Goal: Task Accomplishment & Management: Use online tool/utility

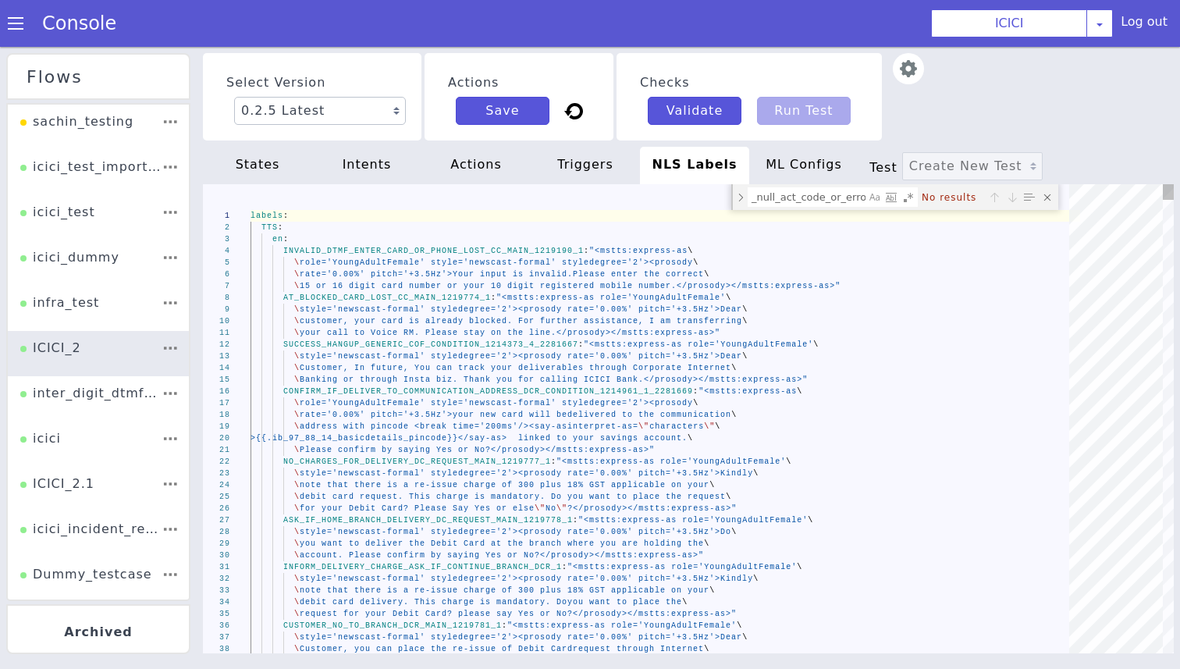
scroll to position [0, 36]
click at [771, 195] on textarea "_null_act_code_or_error_code_" at bounding box center [807, 197] width 117 height 18
click at [240, 169] on div "states" at bounding box center [257, 165] width 109 height 37
type textarea "validation_webhook_name: "DCMS104 - Debit Card Details" append_nlsml_lang_code:…"
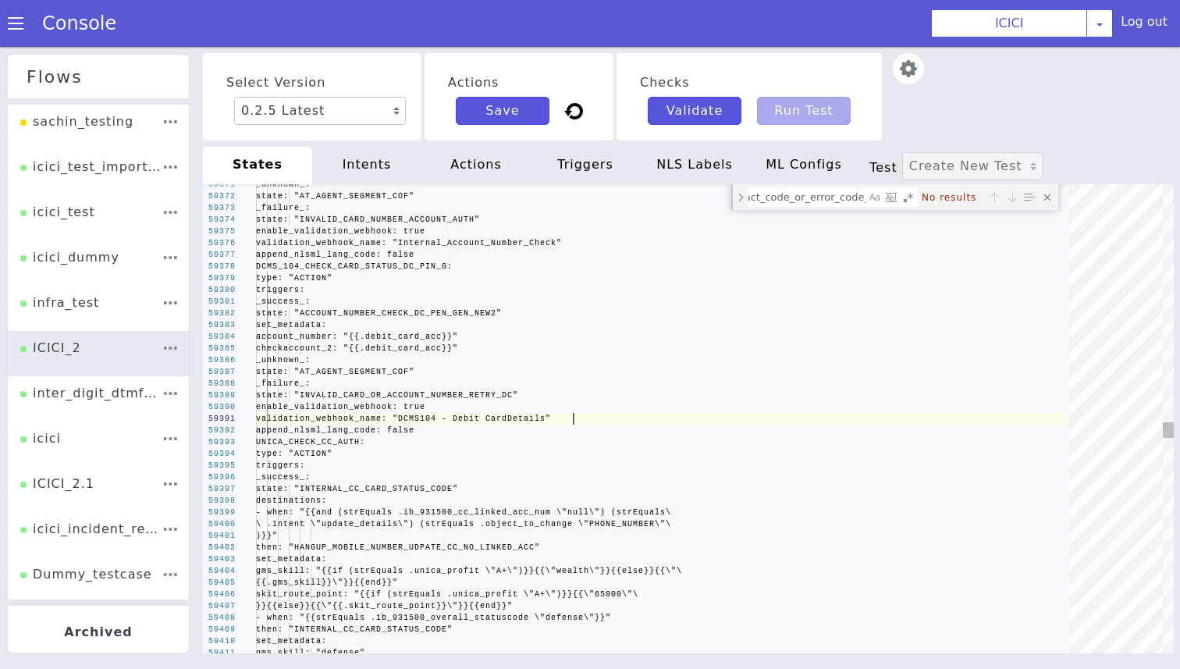
scroll to position [0, 0]
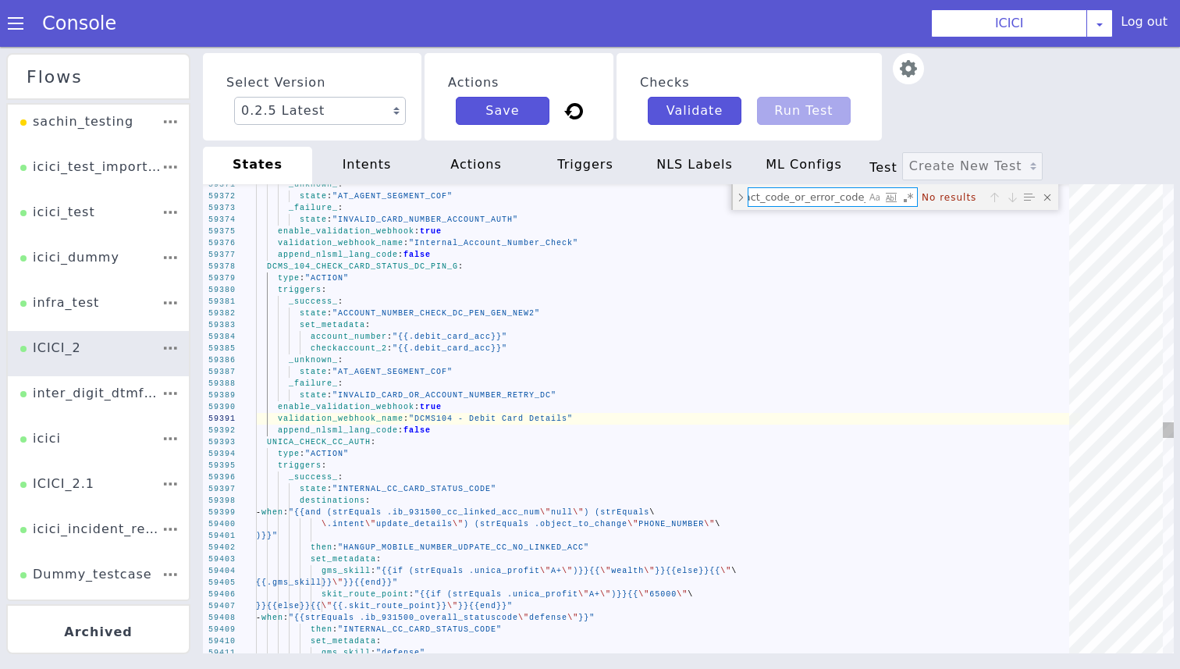
click at [803, 203] on textarea "_null_act_code_or_error_code_" at bounding box center [807, 197] width 117 height 18
paste textarea "ib_idcms009_active_cards"
type textarea "ib_idcms009_active_cards"
click at [788, 198] on textarea "ib_idcms009_active_cards" at bounding box center [807, 197] width 117 height 18
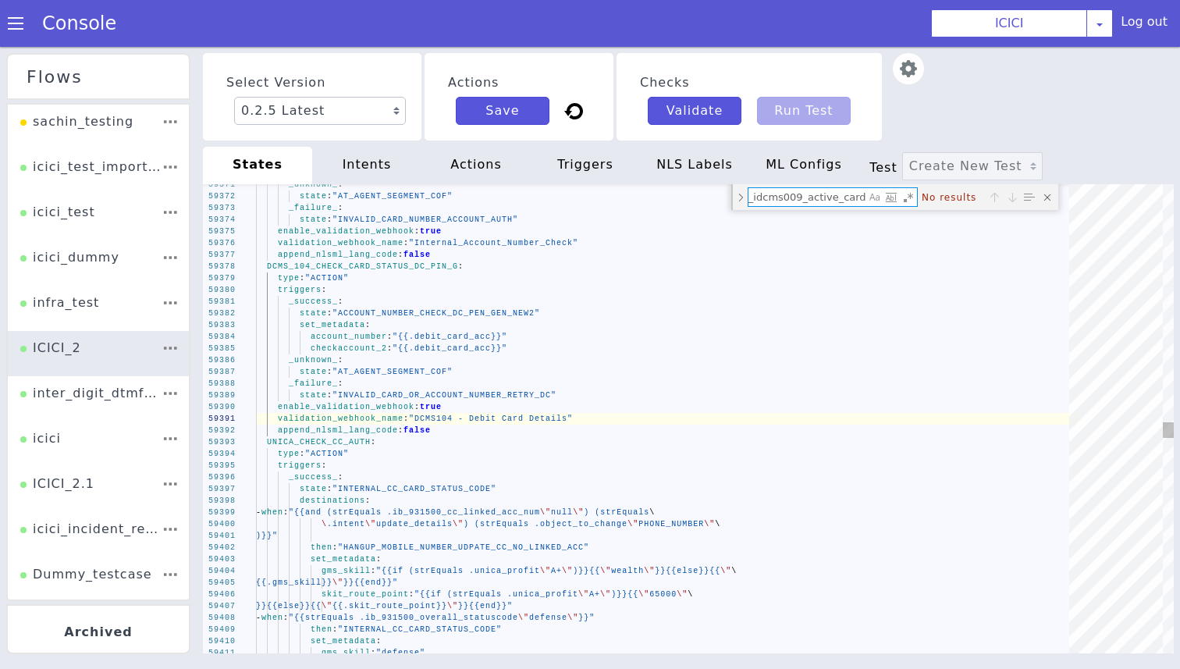
paste textarea "plugin105"
type textarea "- when: "{{and (gt (len .ib_plugin105_active_cards) 0) (gt (len .ib_931503_car_…"
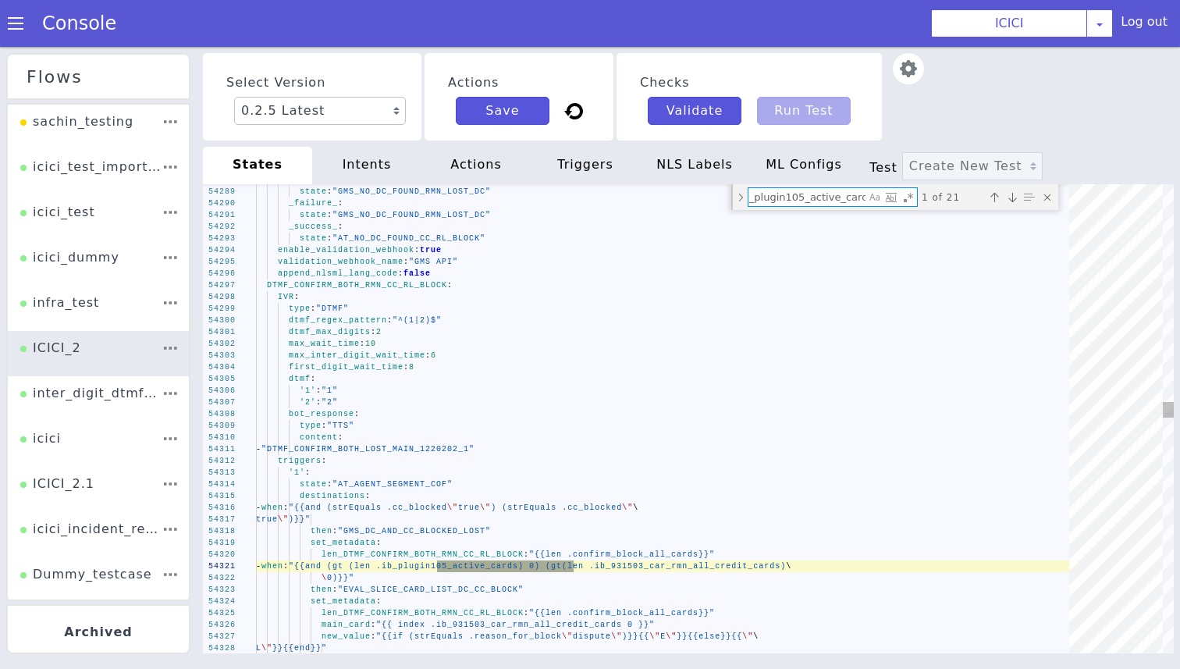
type textarea "ib_plugin105_active_cards"
click at [379, 282] on span "DTMF_CONFIRM_BOTH_RMN_CC_RL_BLOCK" at bounding box center [357, 285] width 180 height 9
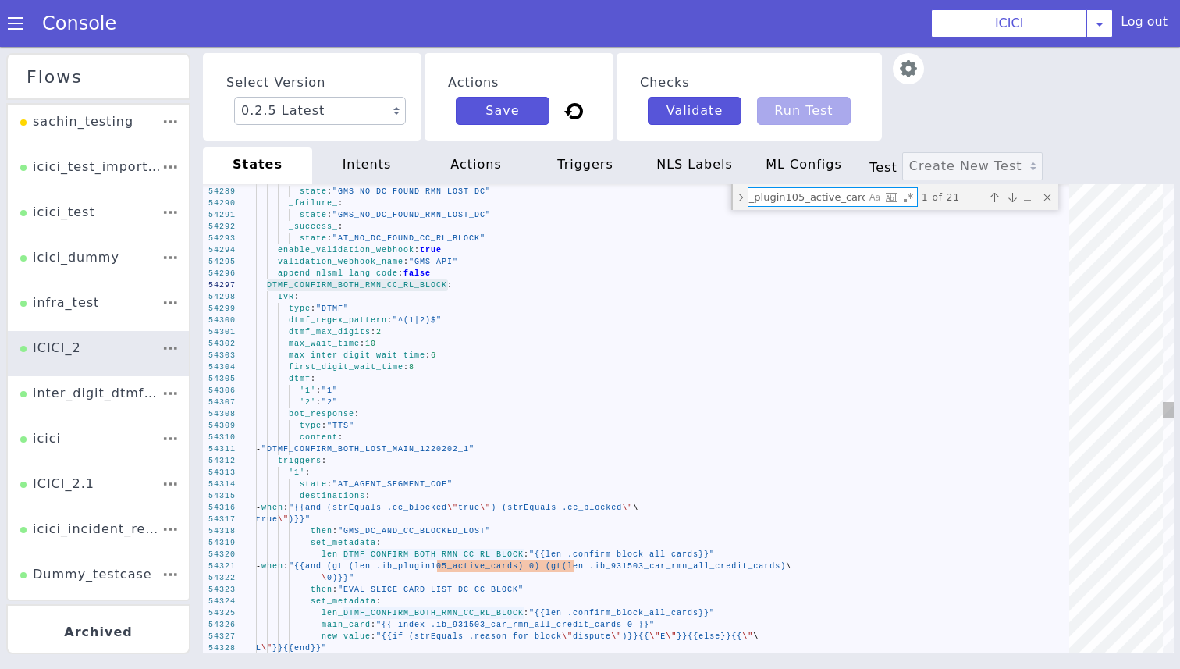
click at [824, 198] on textarea "ib_plugin105_active_cards" at bounding box center [807, 197] width 117 height 18
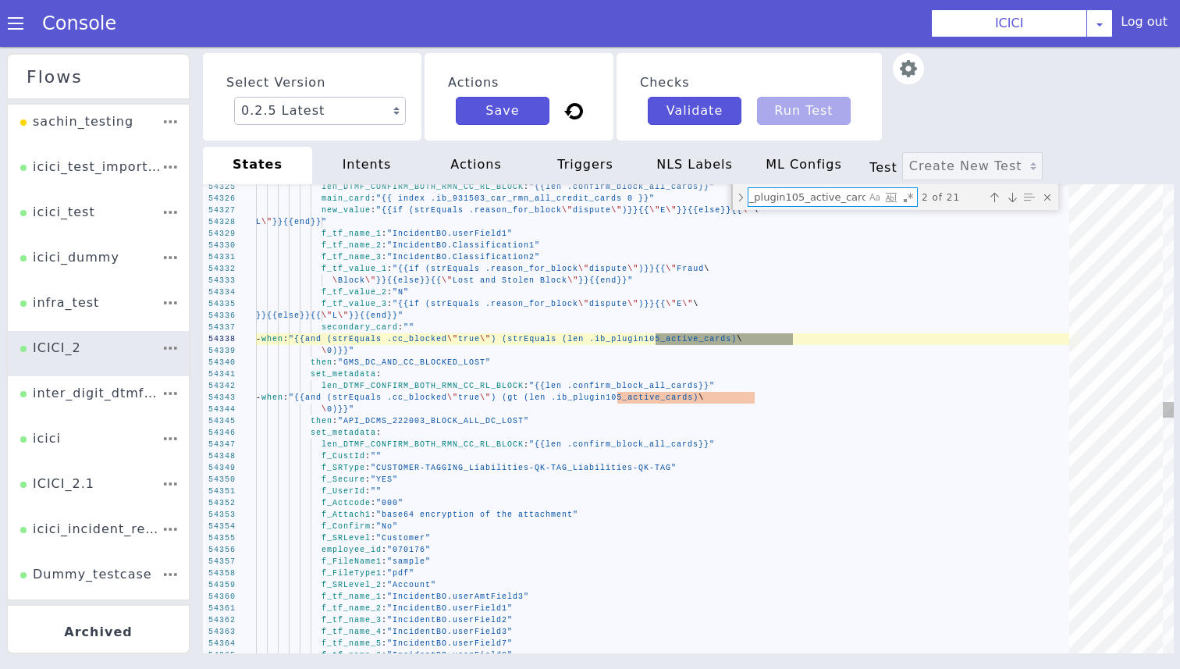
click at [770, 194] on textarea "ib_plugin105_active_cards" at bounding box center [807, 197] width 117 height 18
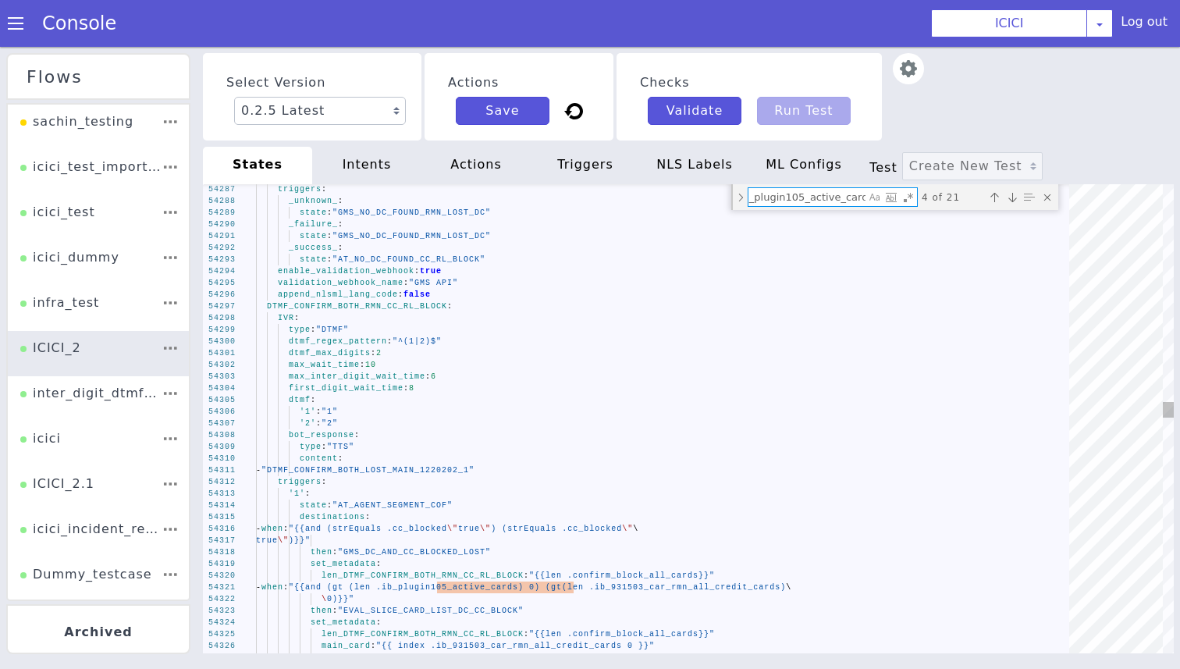
scroll to position [0, 0]
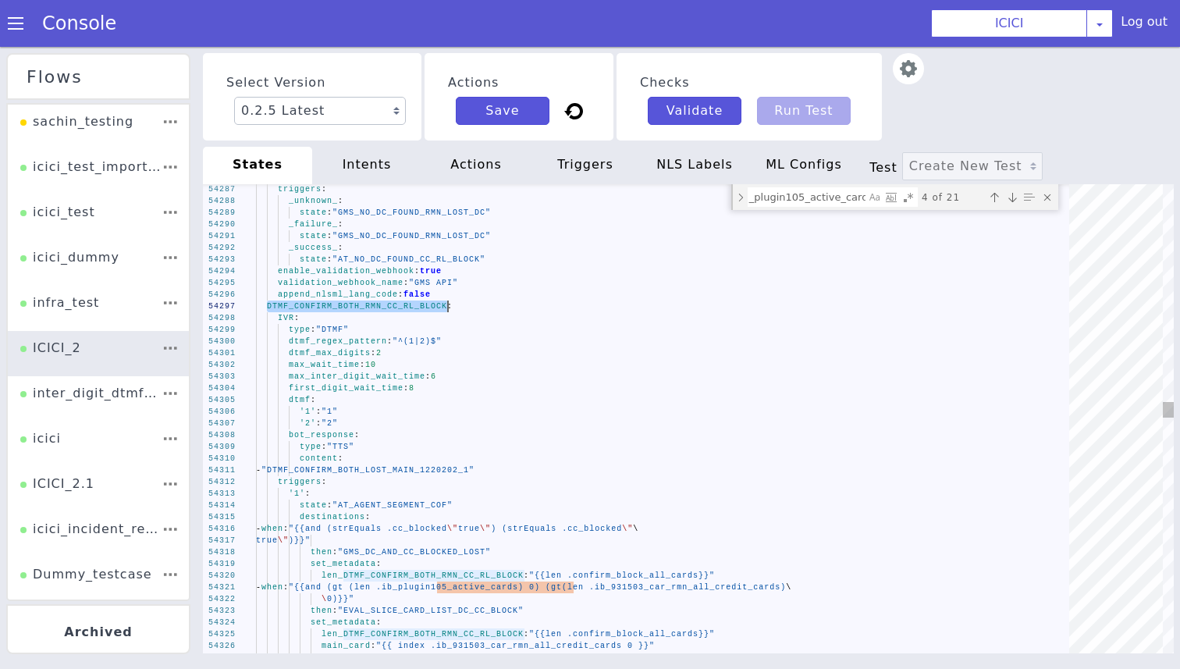
click at [836, 204] on textarea "ib_plugin105_active_cards" at bounding box center [807, 197] width 117 height 18
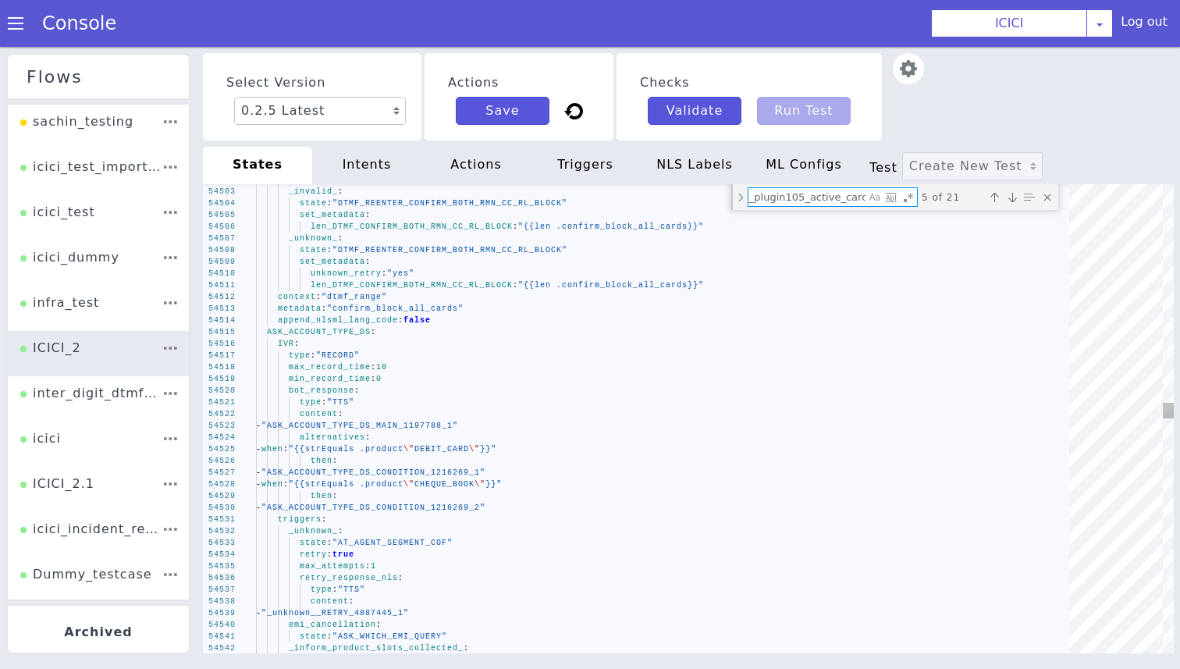
click at [796, 202] on textarea "ib_plugin105_active_cards" at bounding box center [807, 197] width 117 height 18
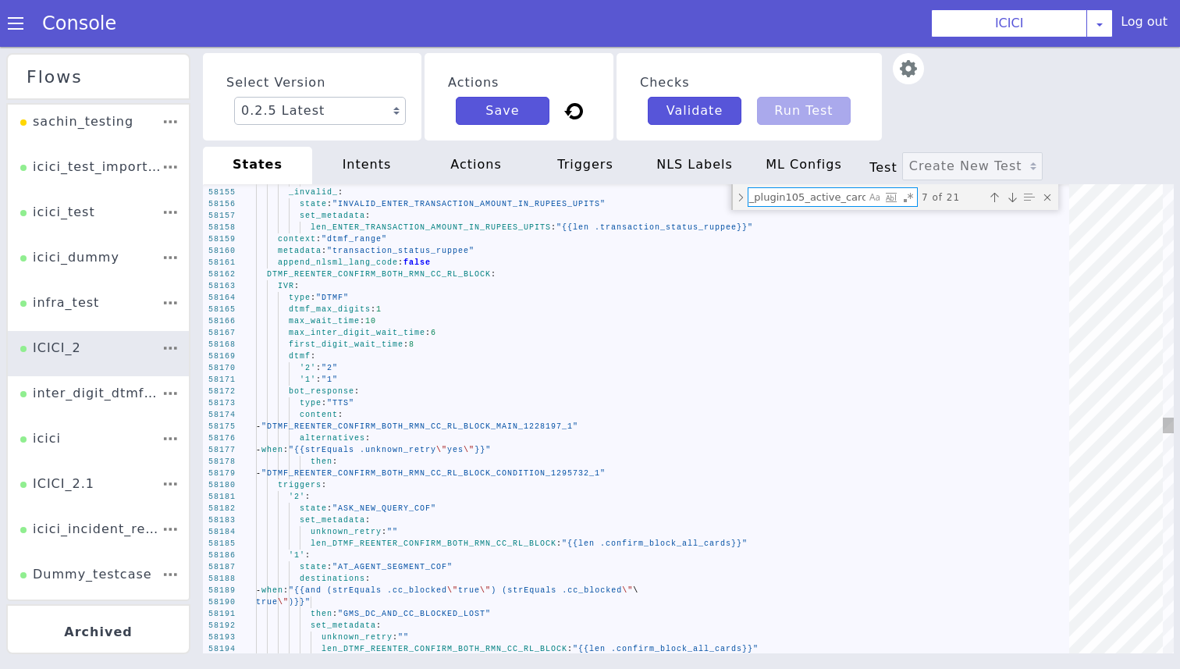
click at [414, 273] on span "DTMF_REENTER_CONFIRM_BOTH_RMN_CC_RL_BLOCK" at bounding box center [379, 274] width 224 height 9
click at [799, 201] on textarea "ib_plugin105_active_cards" at bounding box center [807, 197] width 117 height 18
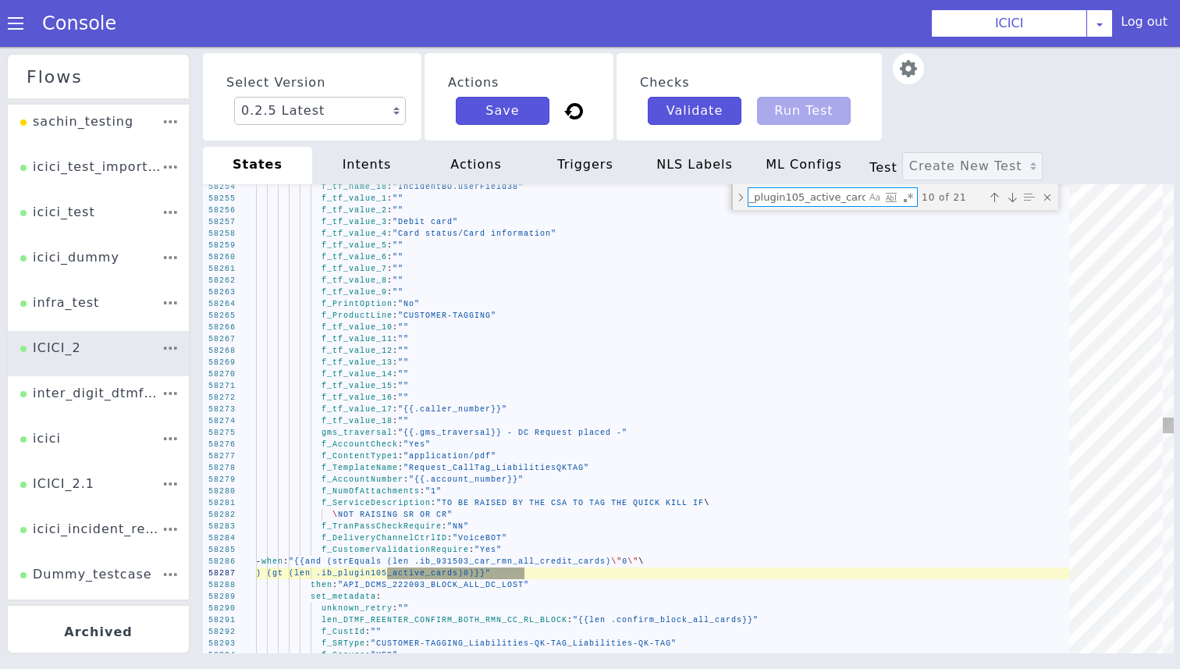
click at [805, 197] on textarea "ib_plugin105_active_cards" at bounding box center [807, 197] width 117 height 18
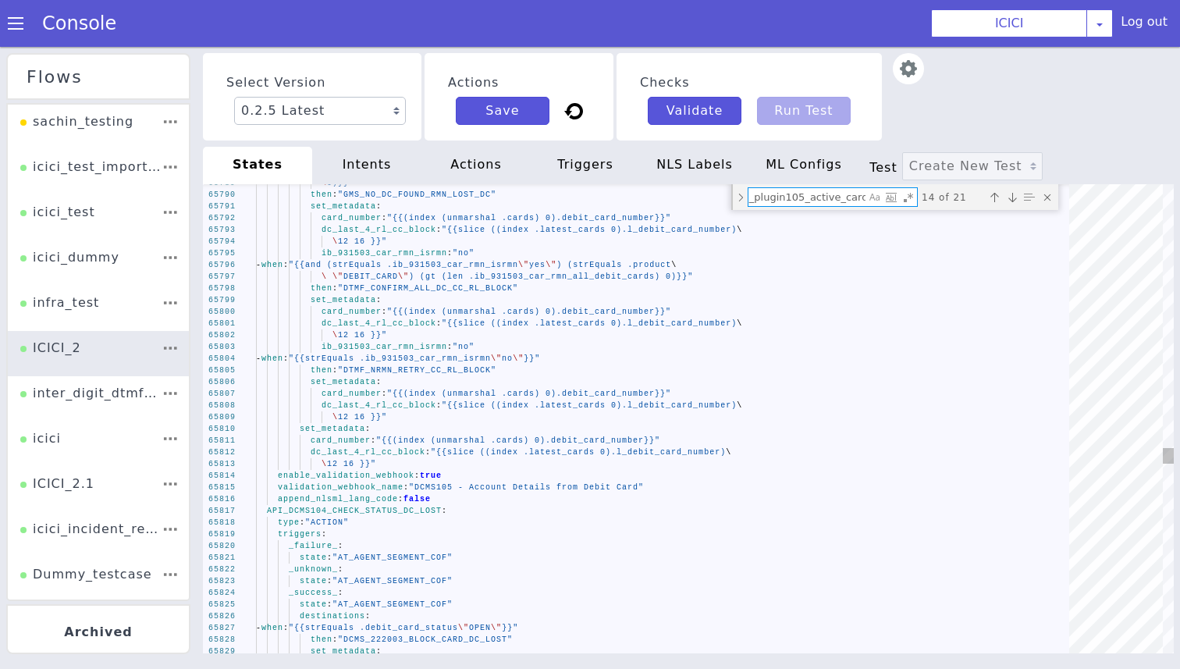
click at [379, 508] on span "API_DCMS104_CHECK_STATUS_DC_LOST" at bounding box center [354, 511] width 175 height 9
click at [825, 192] on textarea "ib_plugin105_active_cards" at bounding box center [807, 197] width 117 height 18
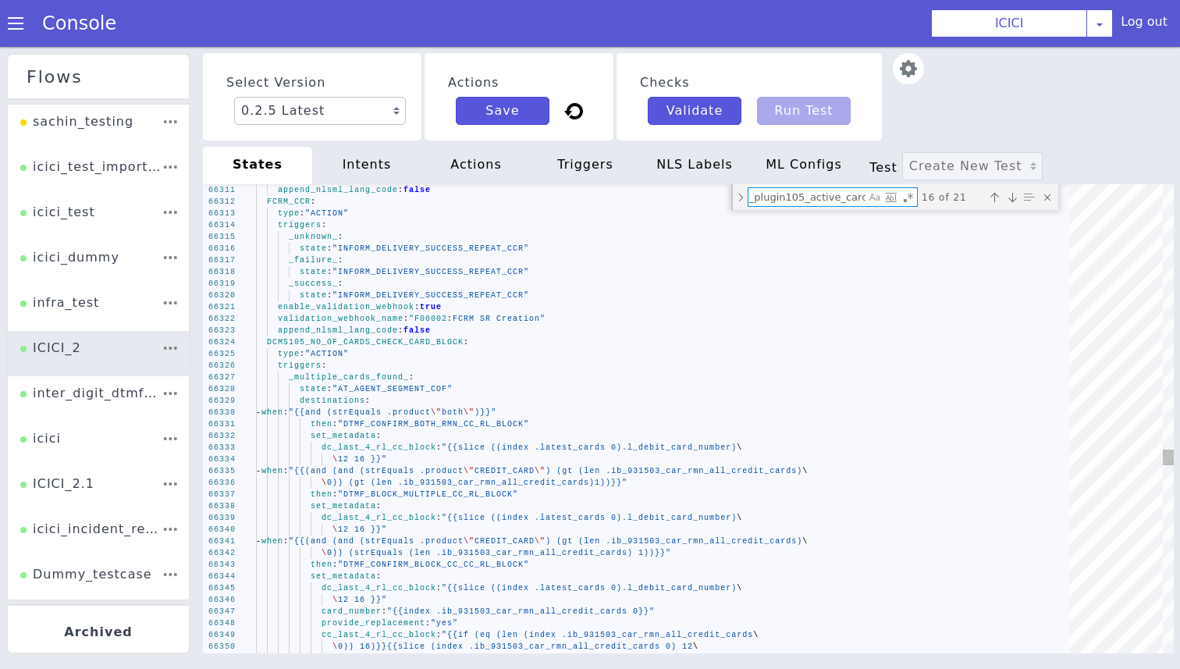
click at [436, 350] on div "type : "ACTION"" at bounding box center [668, 354] width 824 height 12
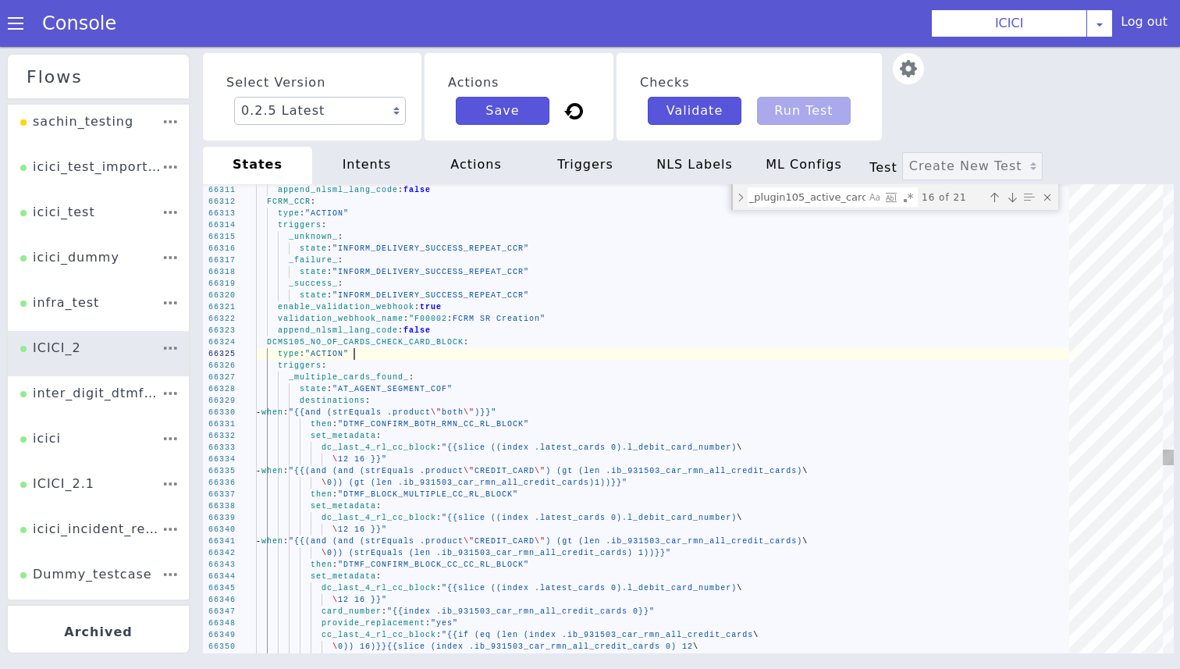
click at [436, 350] on div "type : "ACTION"" at bounding box center [668, 354] width 824 height 12
click at [418, 338] on span "DCMS105_NO_OF_CARDS_CHECK_CARD_BLOCK" at bounding box center [365, 342] width 197 height 9
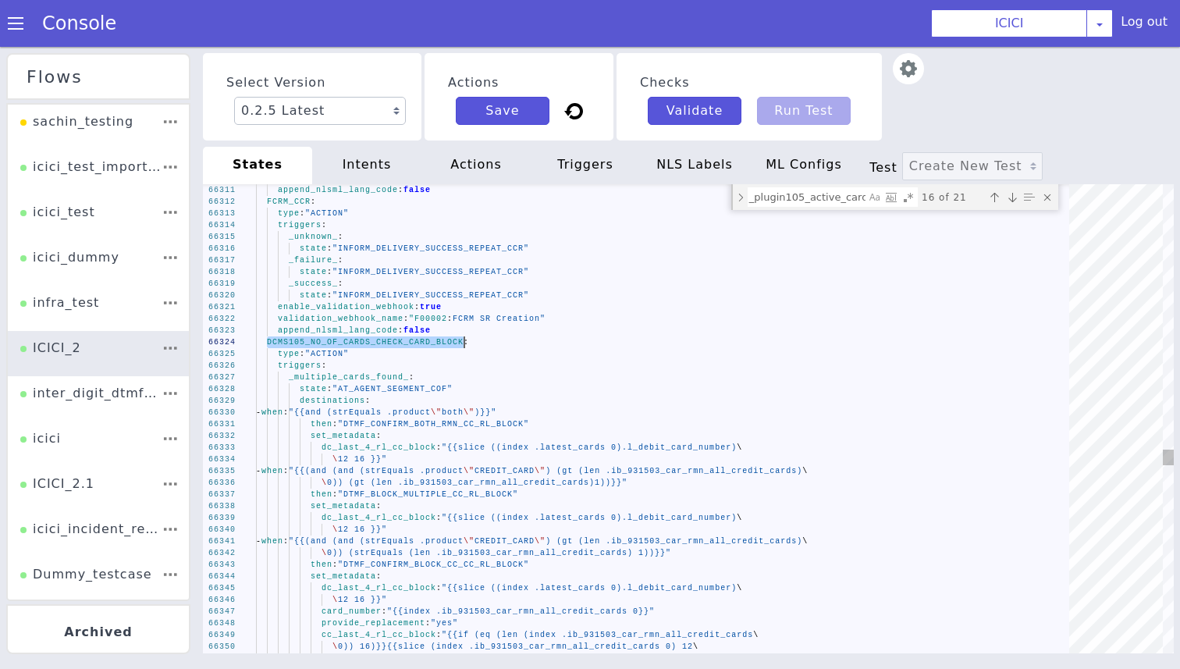
click at [838, 201] on textarea "ib_plugin105_active_cards" at bounding box center [807, 197] width 117 height 18
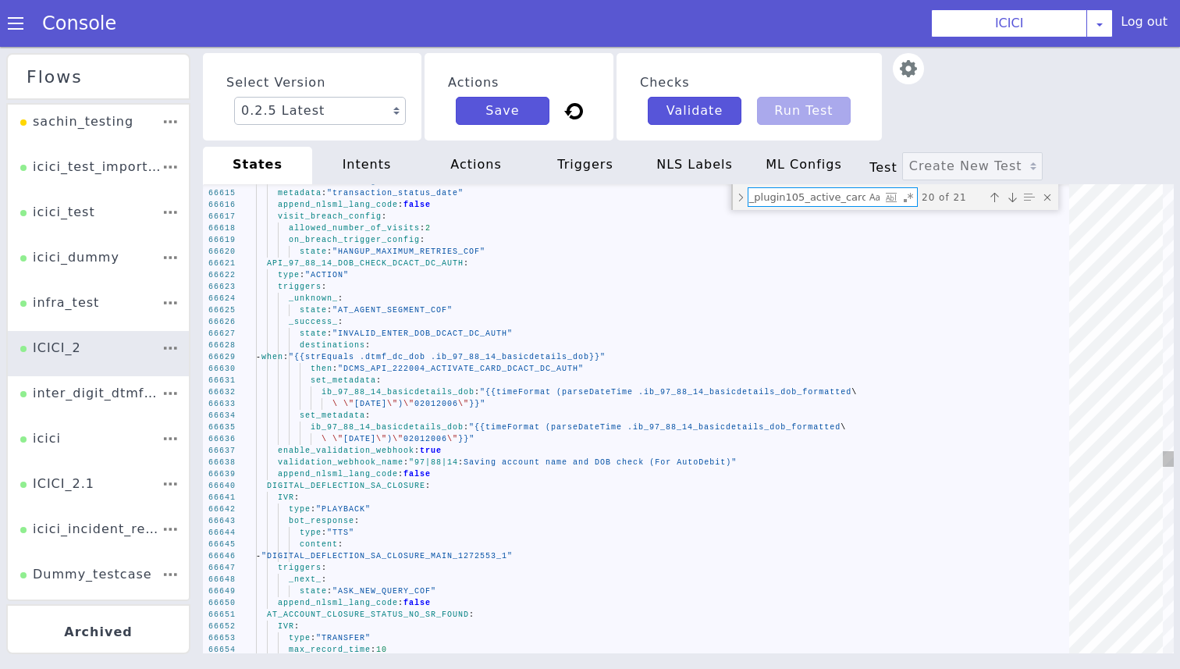
click at [867, 197] on div "Match Case (⌥⌘C)" at bounding box center [875, 198] width 16 height 16
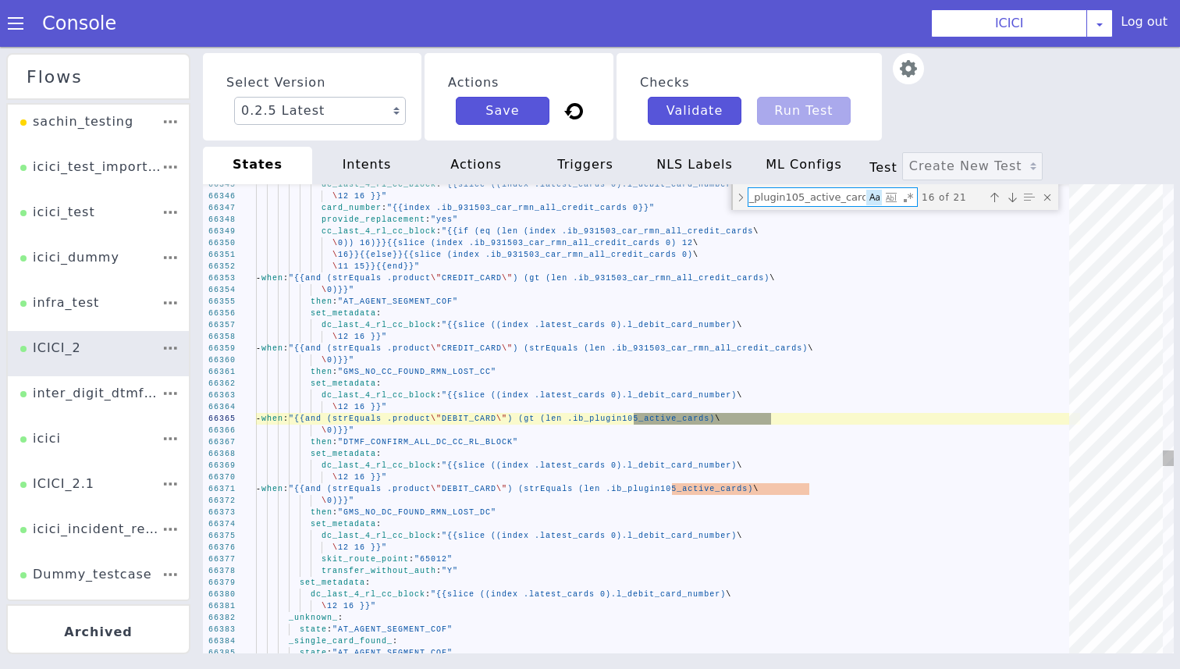
click at [873, 197] on div "Match Case (⌥⌘C)" at bounding box center [875, 198] width 16 height 16
click at [849, 193] on textarea "ib_plugin105_active_cards" at bounding box center [807, 197] width 117 height 18
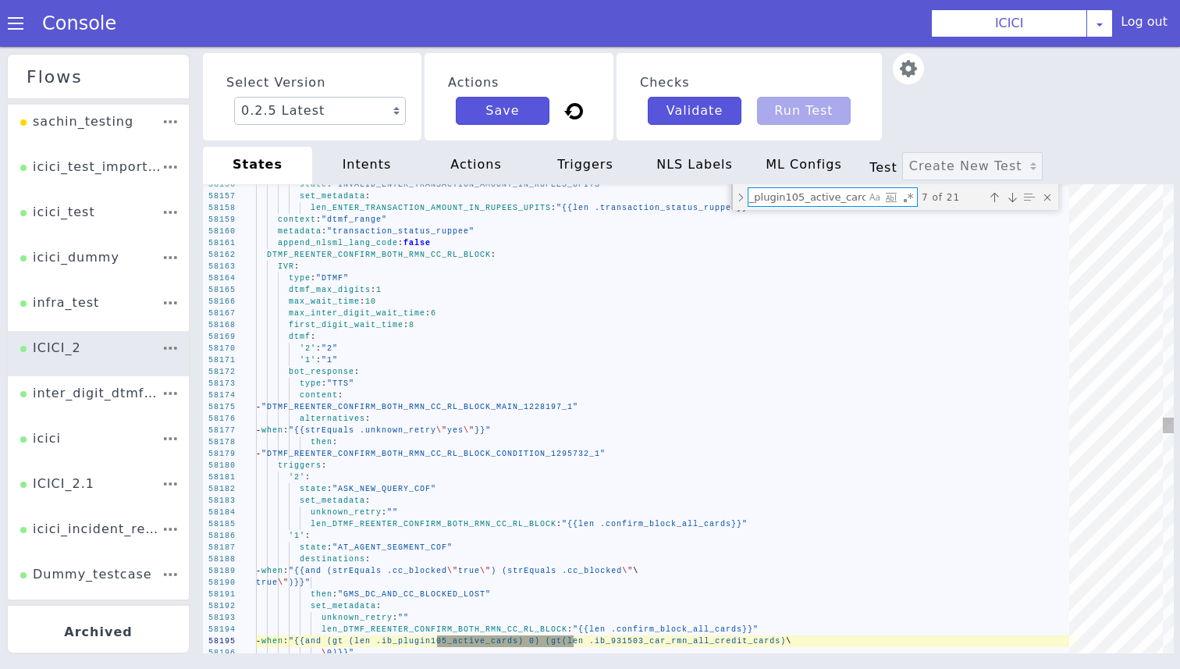
click at [379, 254] on span "DTMF_REENTER_CONFIRM_BOTH_RMN_CC_RL_BLOCK" at bounding box center [379, 255] width 224 height 9
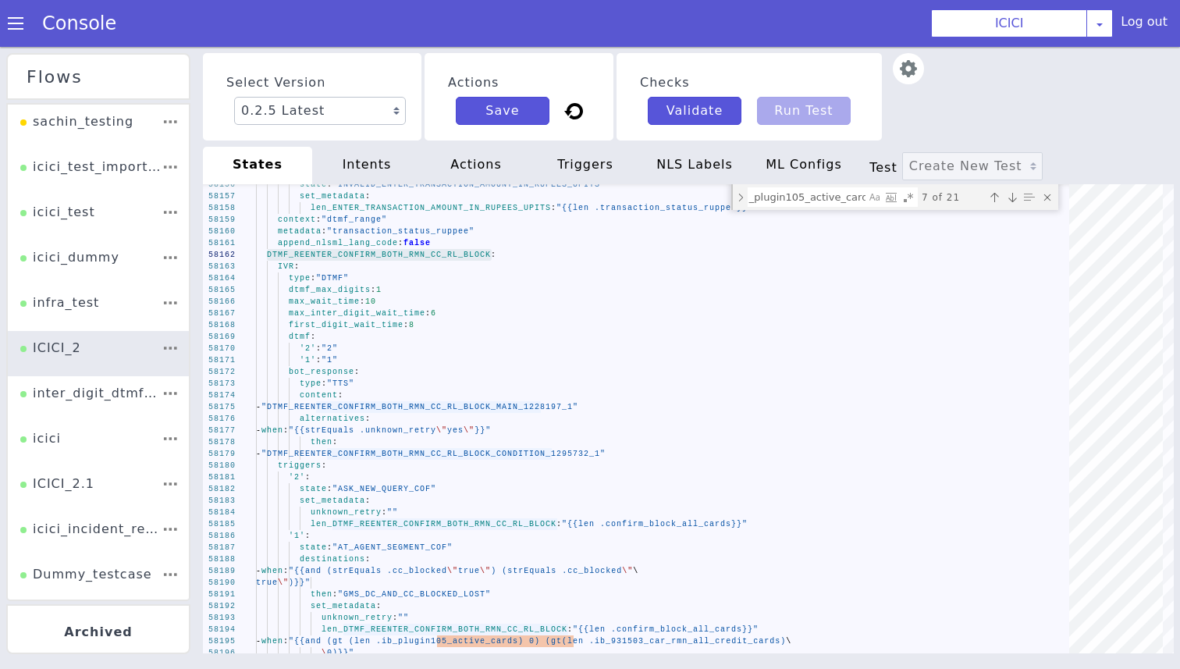
click at [828, 202] on textarea "ib_plugin105_active_cards" at bounding box center [807, 197] width 117 height 18
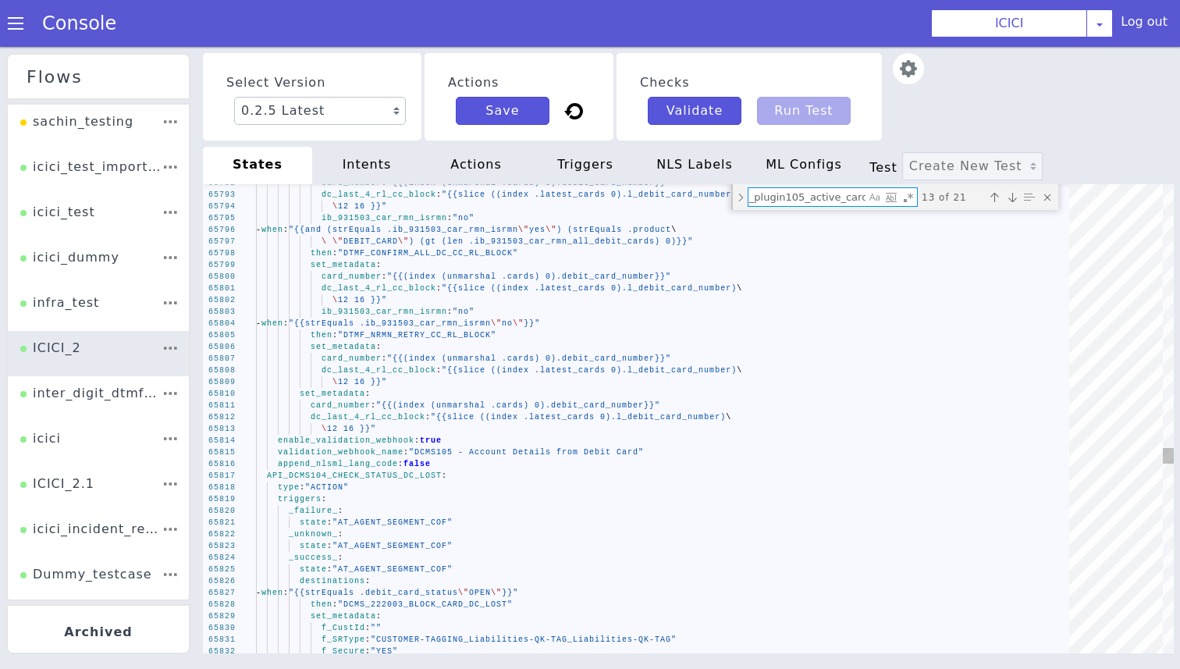
click at [804, 196] on textarea "ib_plugin105_active_cards" at bounding box center [807, 197] width 117 height 18
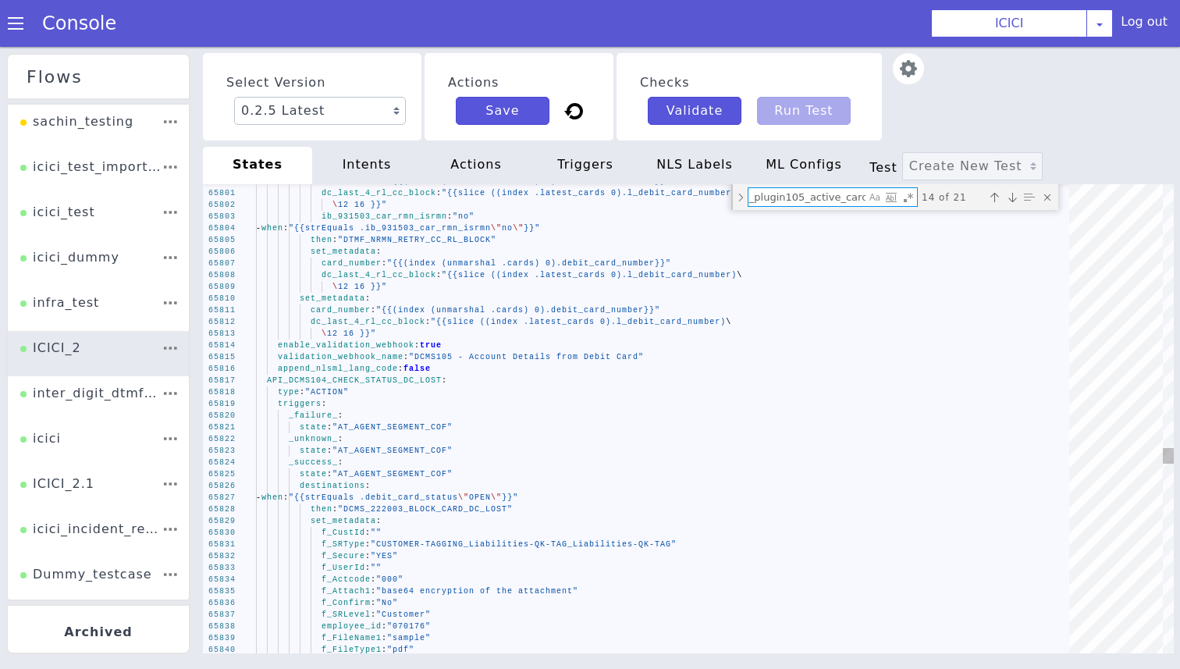
click at [858, 195] on textarea "ib_plugin105_active_cards" at bounding box center [807, 197] width 117 height 18
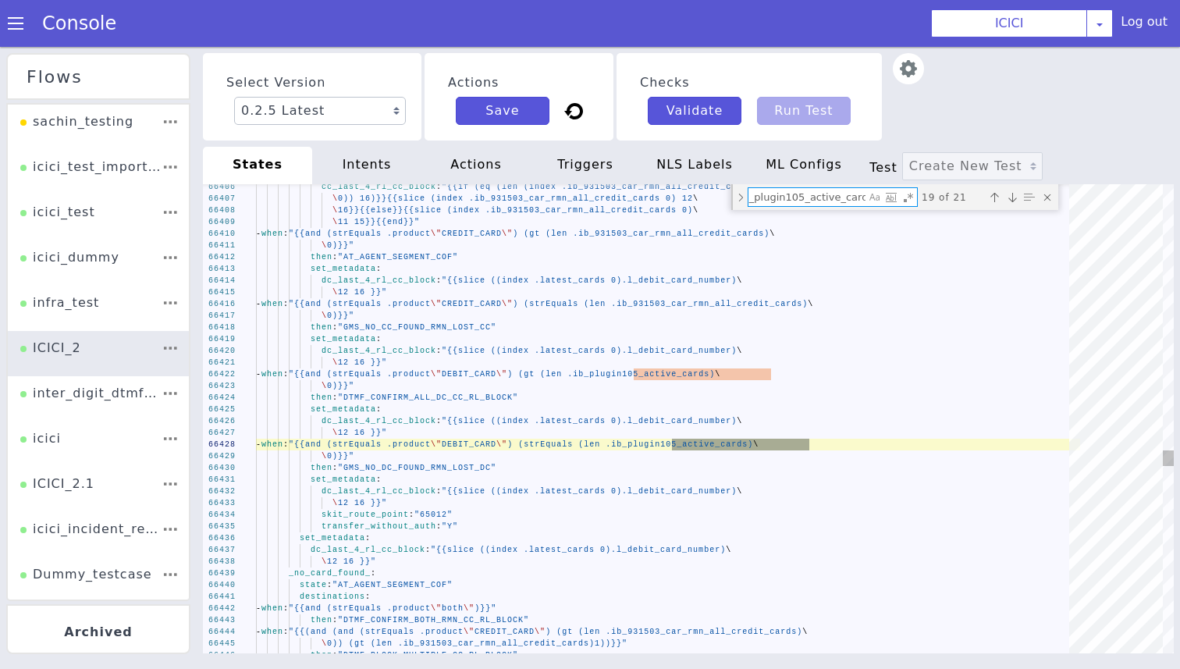
type textarea "\ 0)}}" then: "GMS_NO_CC_FOUND_RMN_LOST_CC" - when: "{{and (strEquals .product …"
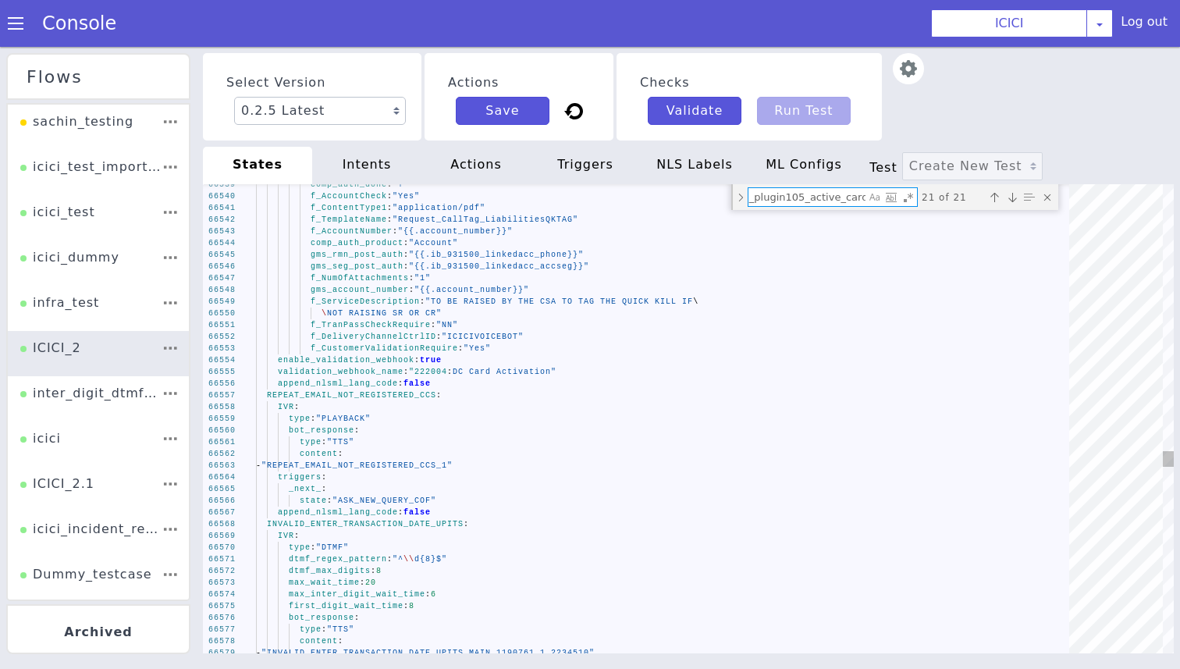
click at [773, 190] on textarea "ib_plugin105_active_cards" at bounding box center [807, 197] width 117 height 18
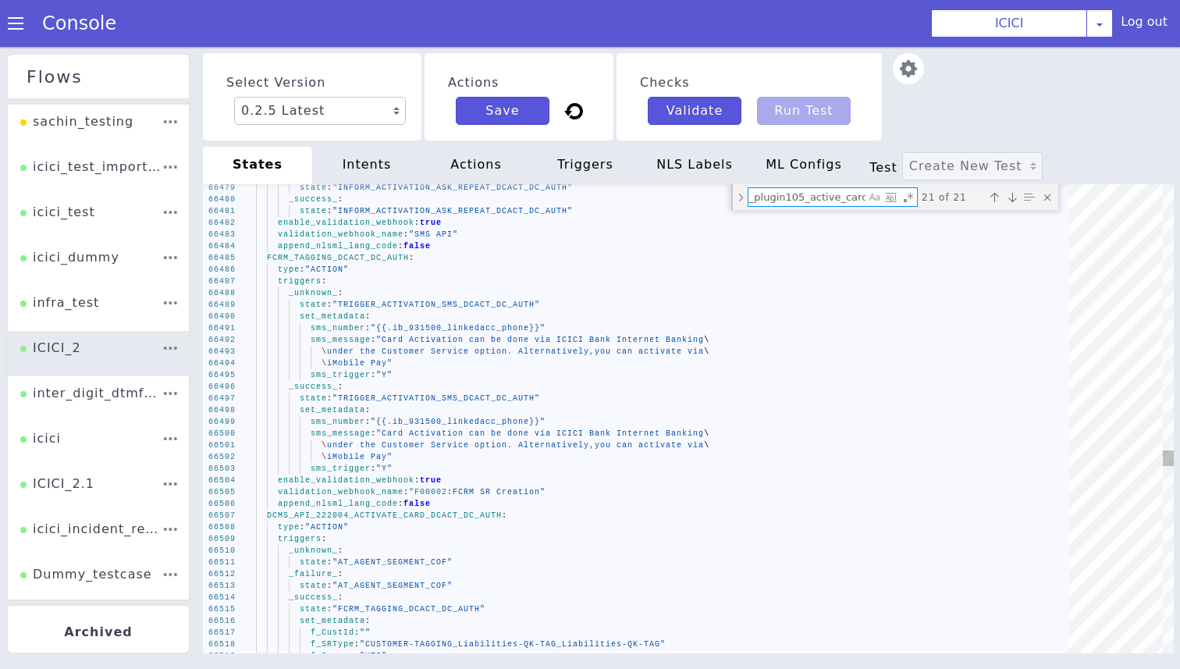
type textarea "0"
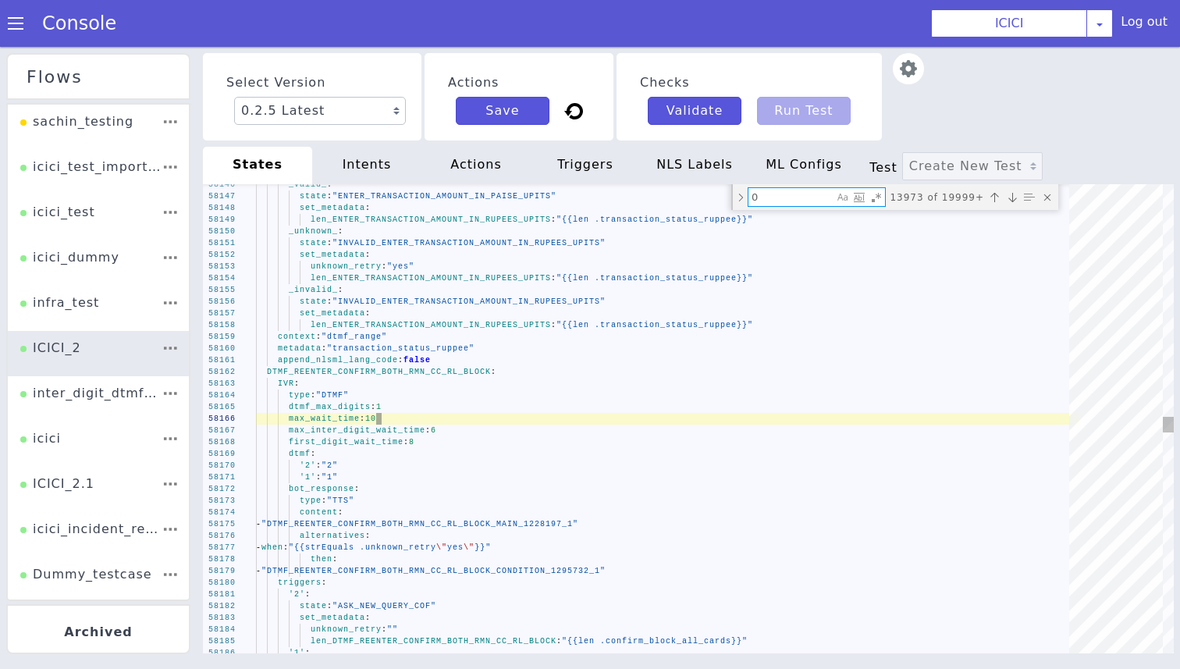
type textarea "then: "API_DCMS_222003_BLOCK_ALL_DC_LOST" set_metadata: unknown_retry: "" len_D…"
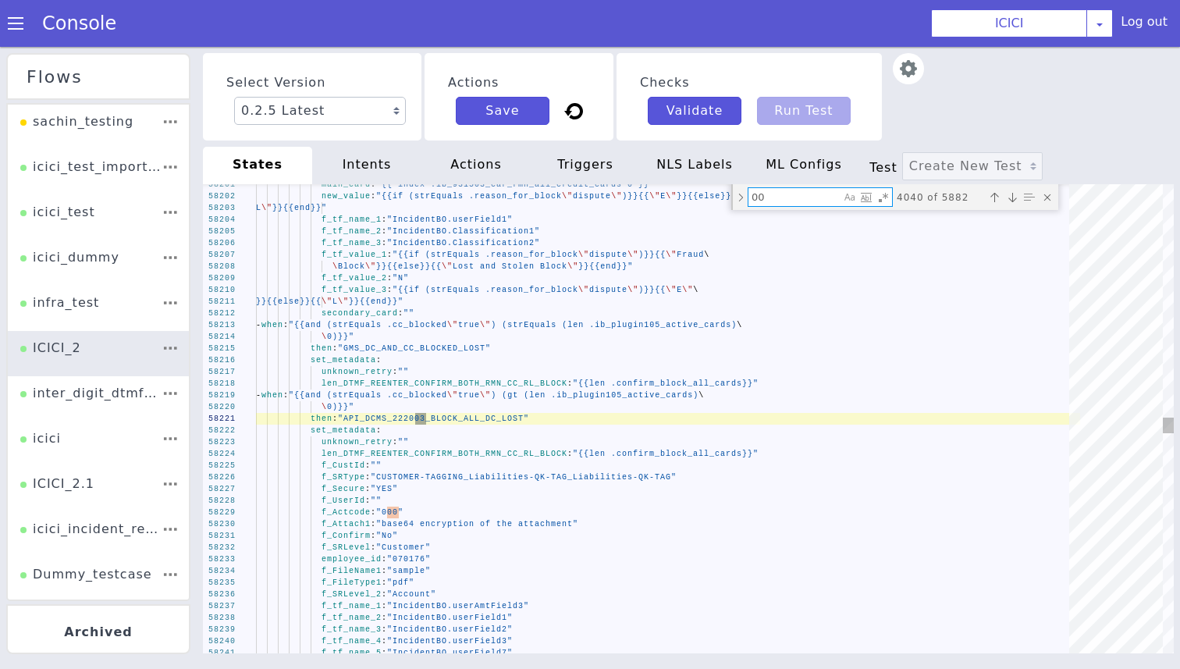
type textarea "000"
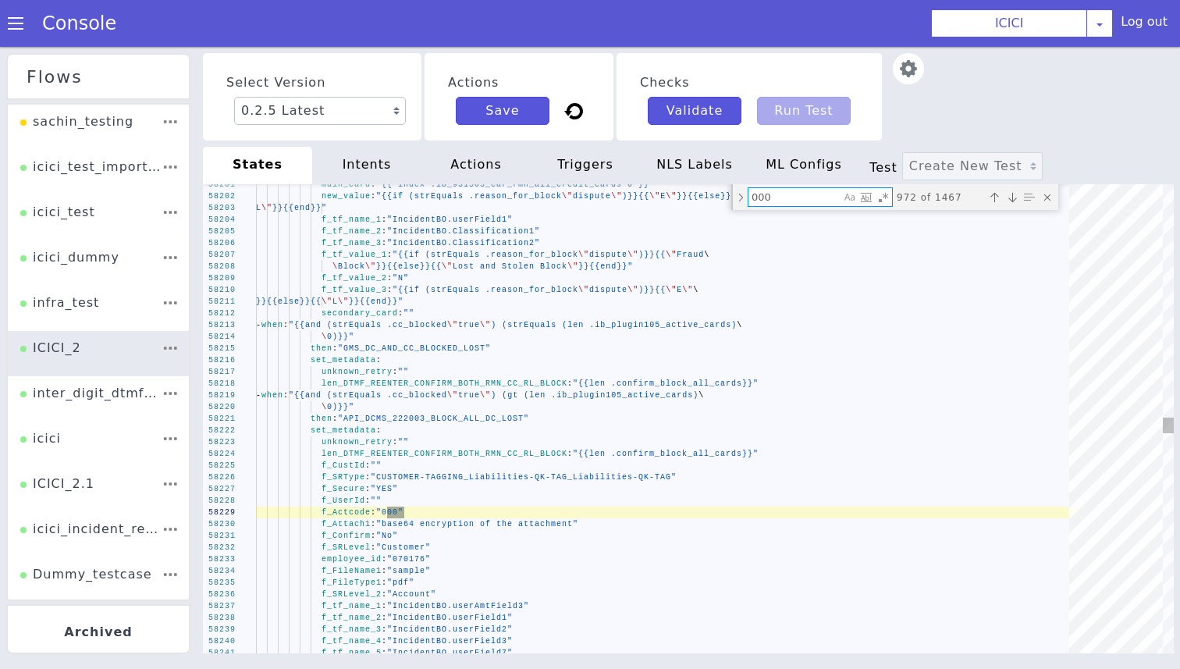
type textarea "\ .intent \"card_pin_generation\") (listContains .ib_650000_CC_blockcode\ \ .pe…"
type textarea "0000"
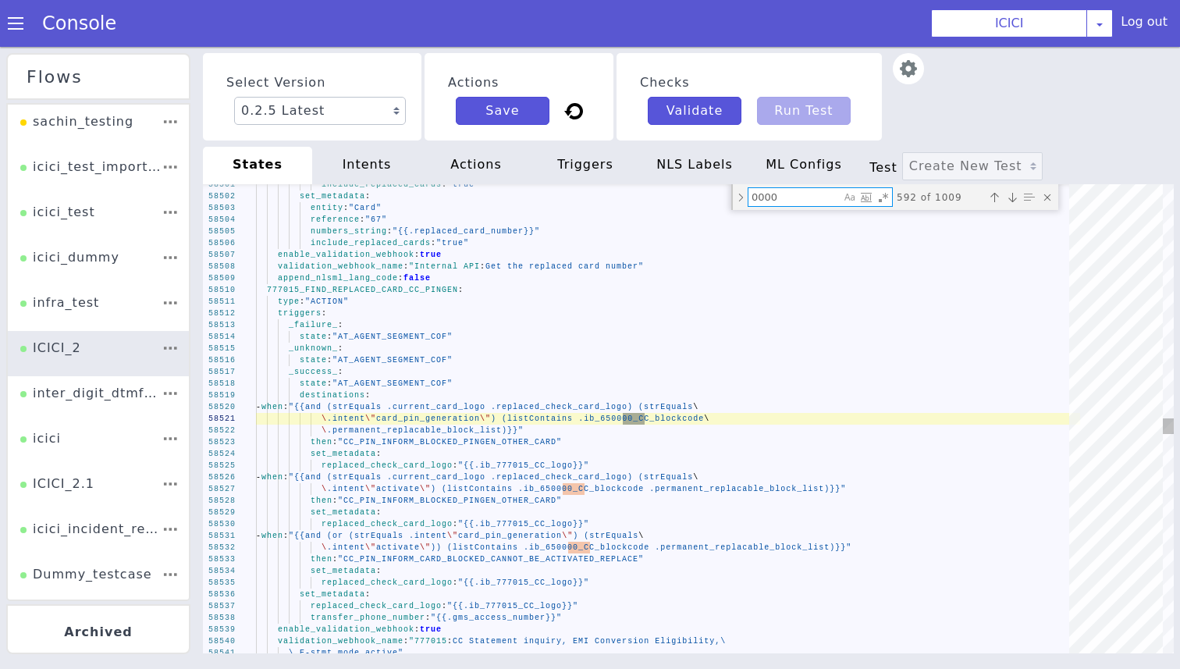
type textarea "f_tf_value_1: "Services offered" f_tf_value_2: "PIN generation" f_tf_value_3: "…"
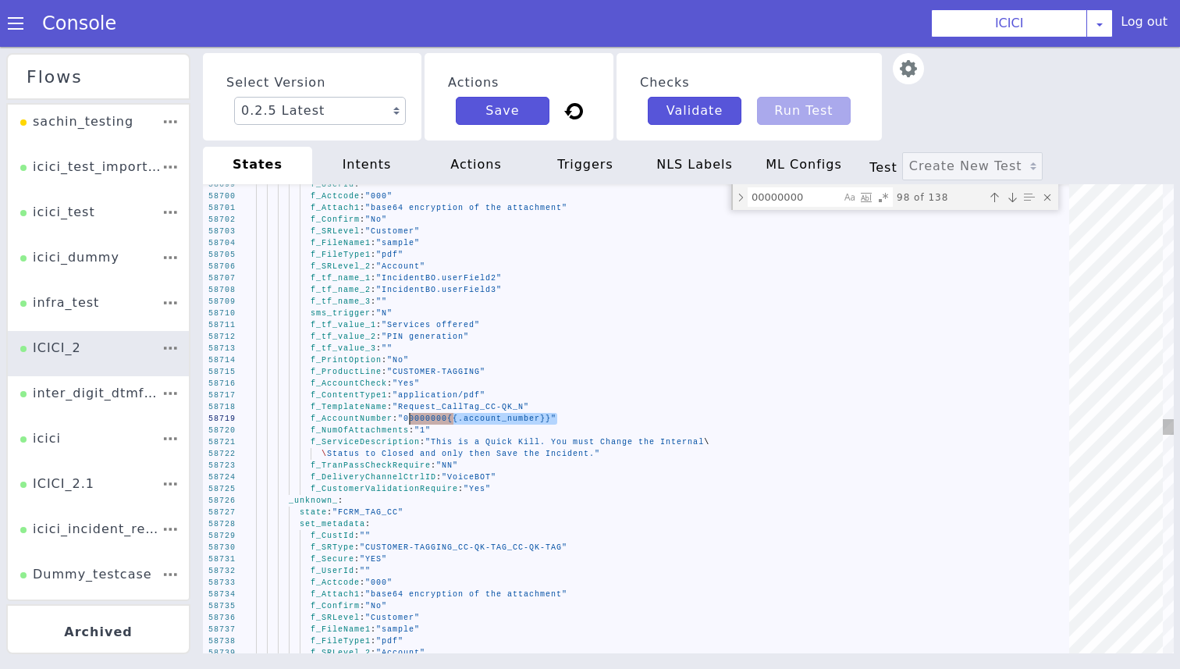
drag, startPoint x: 557, startPoint y: 419, endPoint x: 409, endPoint y: 418, distance: 147.5
click at [762, 195] on textarea "00000000" at bounding box center [795, 197] width 92 height 18
paste textarea "{{.account_number}}"
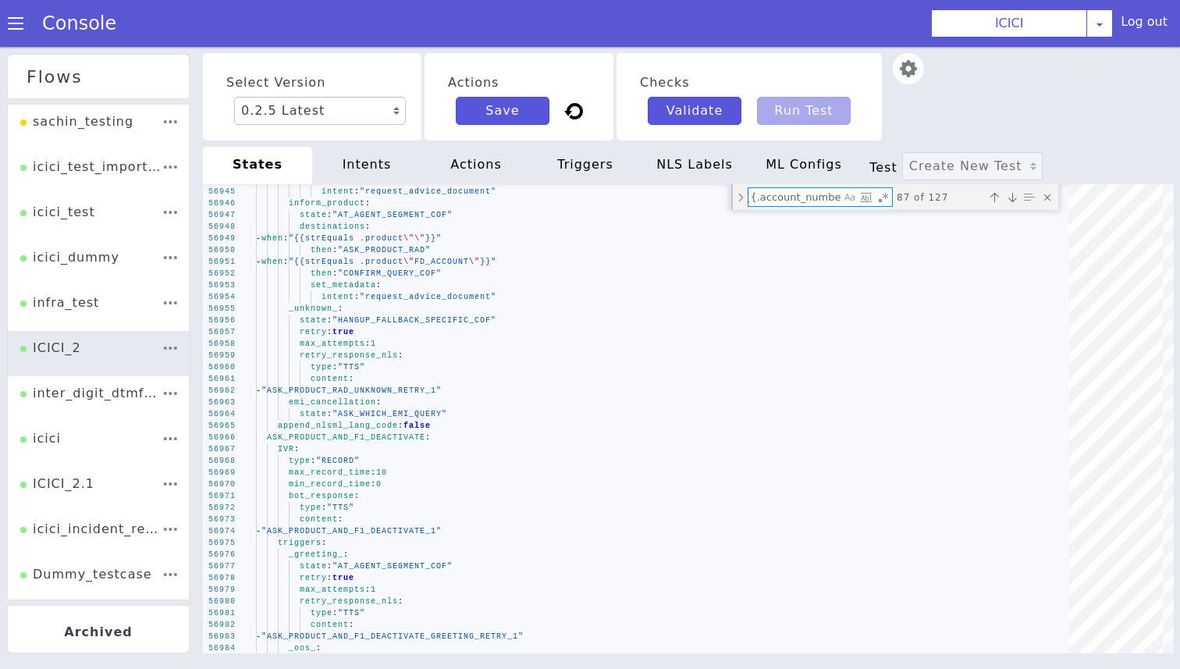
type textarea "00000000{{.account_number}}"
